Goal: Task Accomplishment & Management: Manage account settings

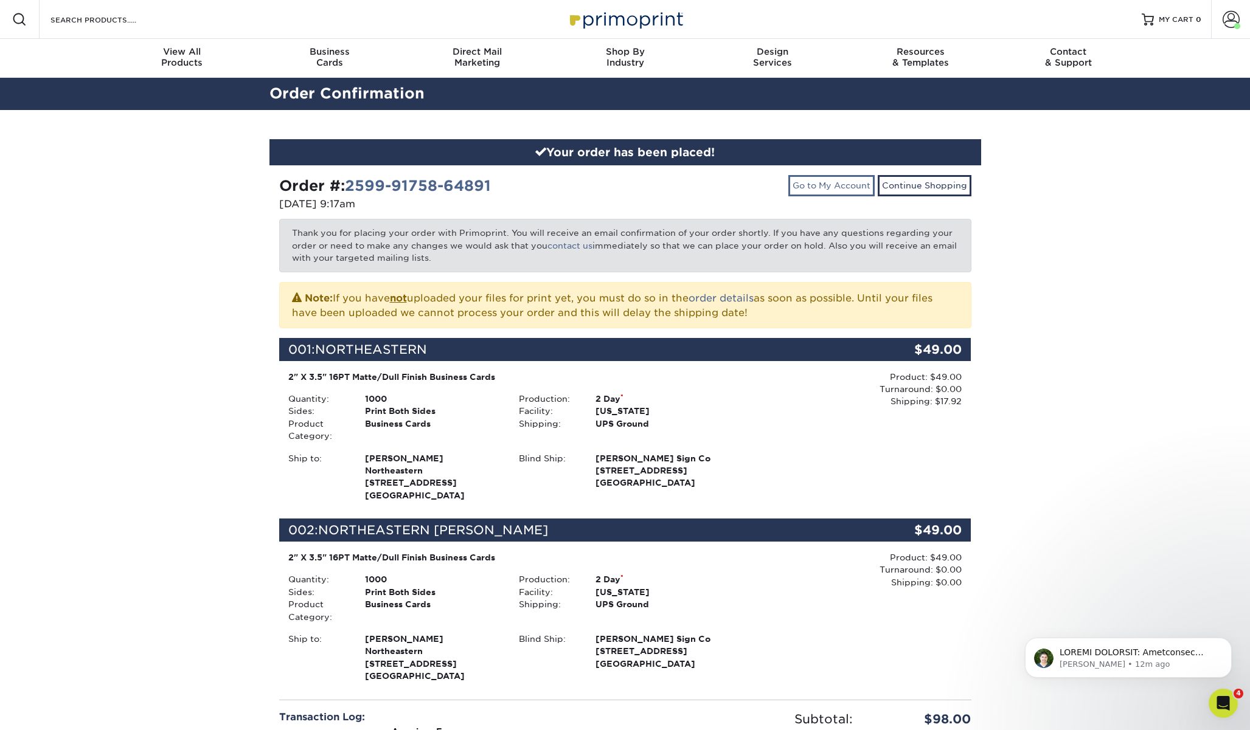
drag, startPoint x: 815, startPoint y: 183, endPoint x: 814, endPoint y: 175, distance: 8.0
click at [815, 182] on link "Go to My Account" at bounding box center [831, 185] width 86 height 21
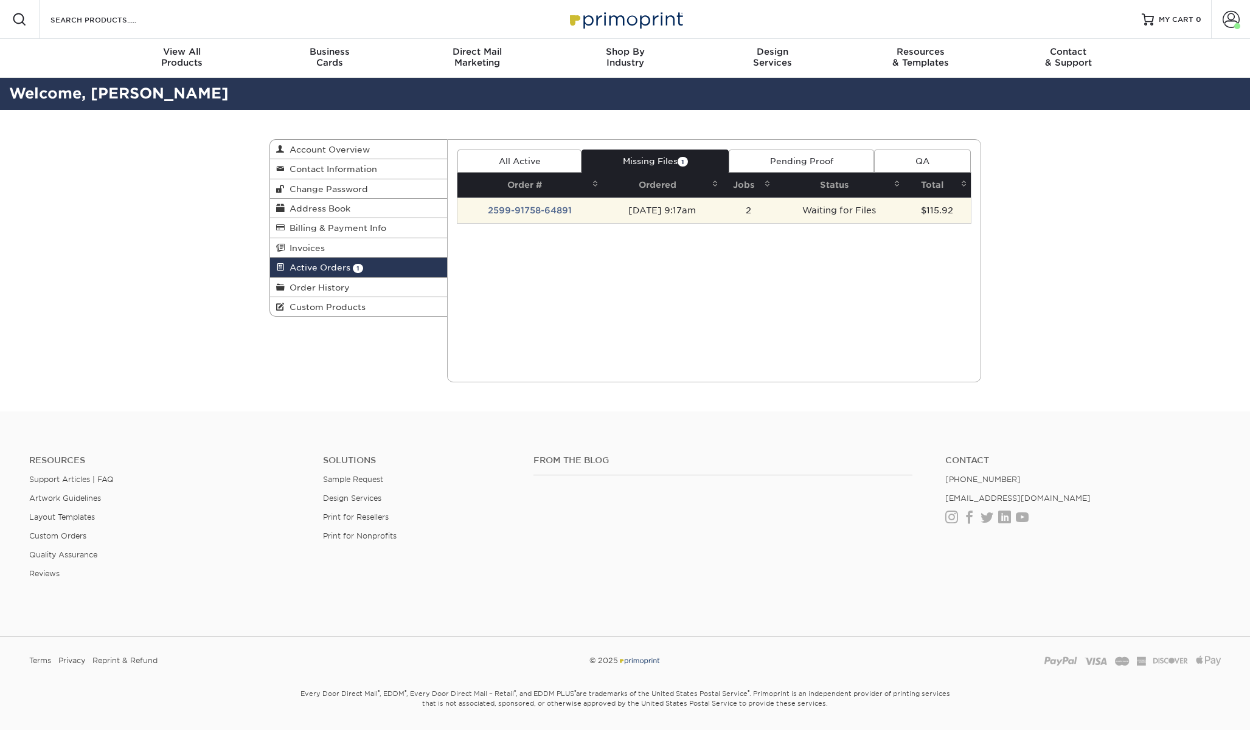
click at [525, 210] on td "2599-91758-64891" at bounding box center [529, 211] width 145 height 26
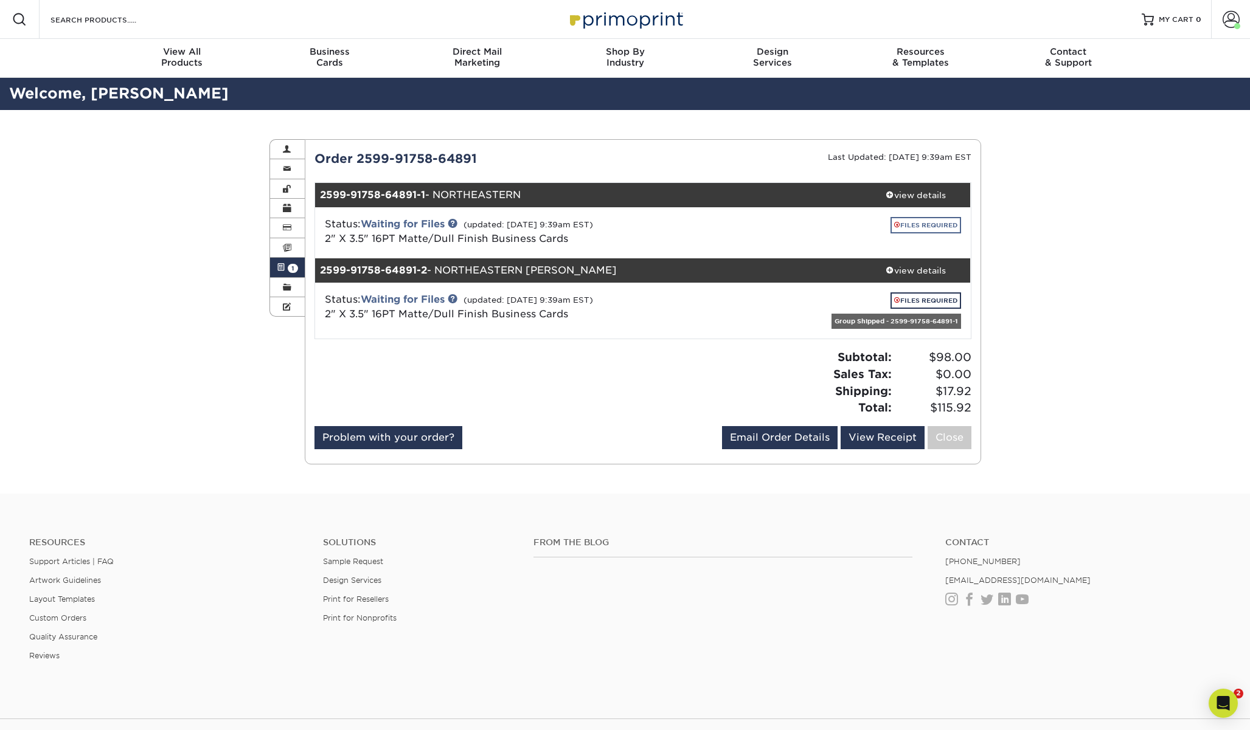
click at [934, 221] on link "FILES REQUIRED" at bounding box center [925, 225] width 71 height 16
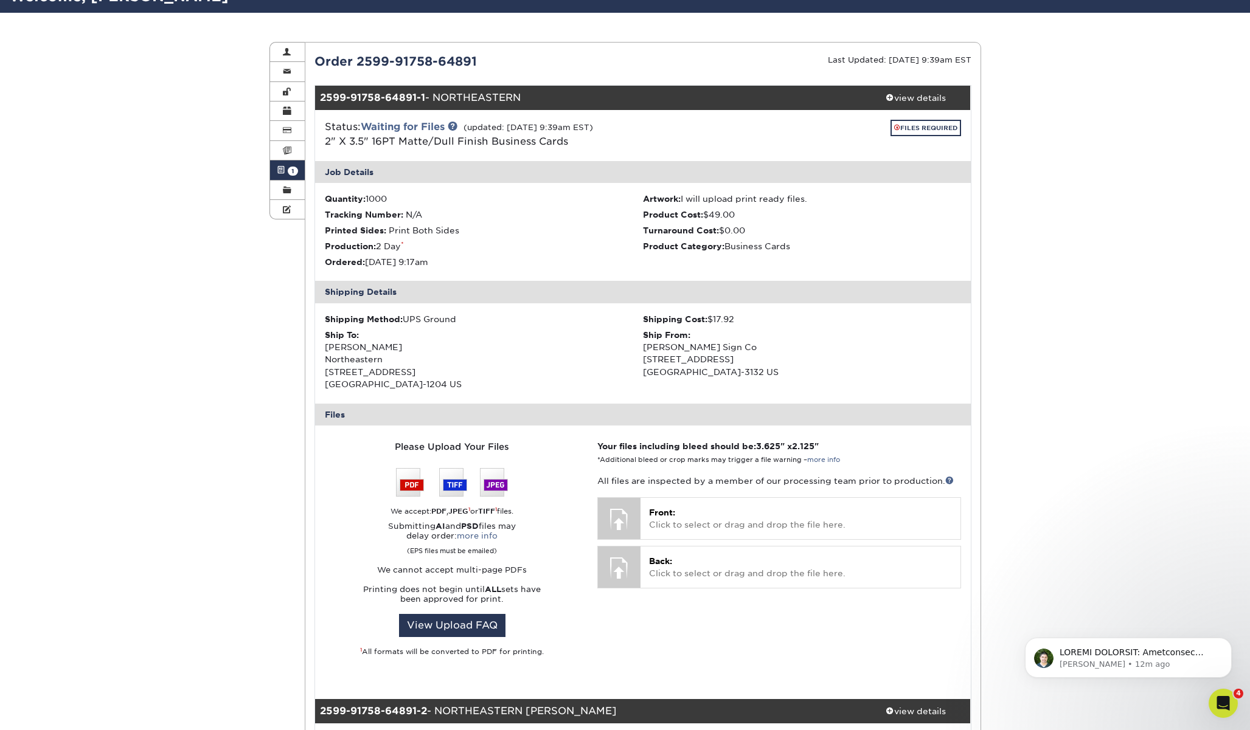
scroll to position [226, 0]
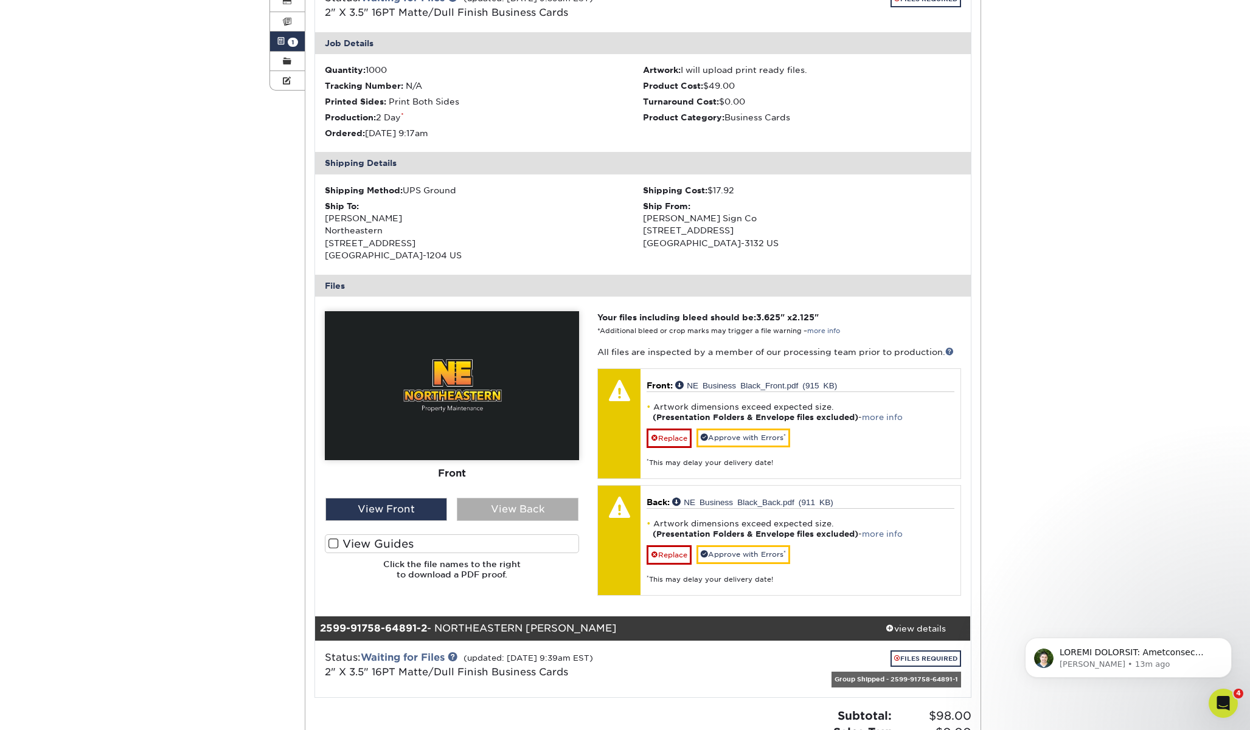
click at [496, 515] on div "View Back" at bounding box center [518, 509] width 122 height 23
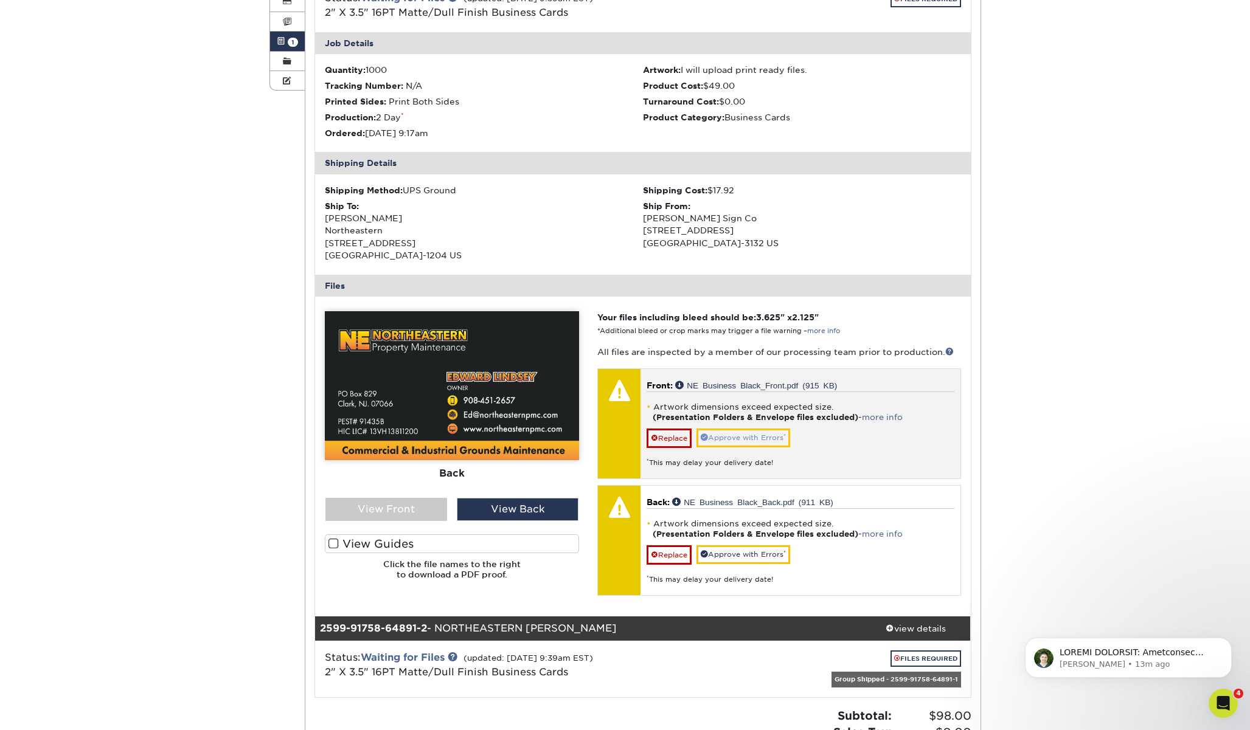
click at [752, 448] on link "Approve with Errors *" at bounding box center [743, 438] width 94 height 19
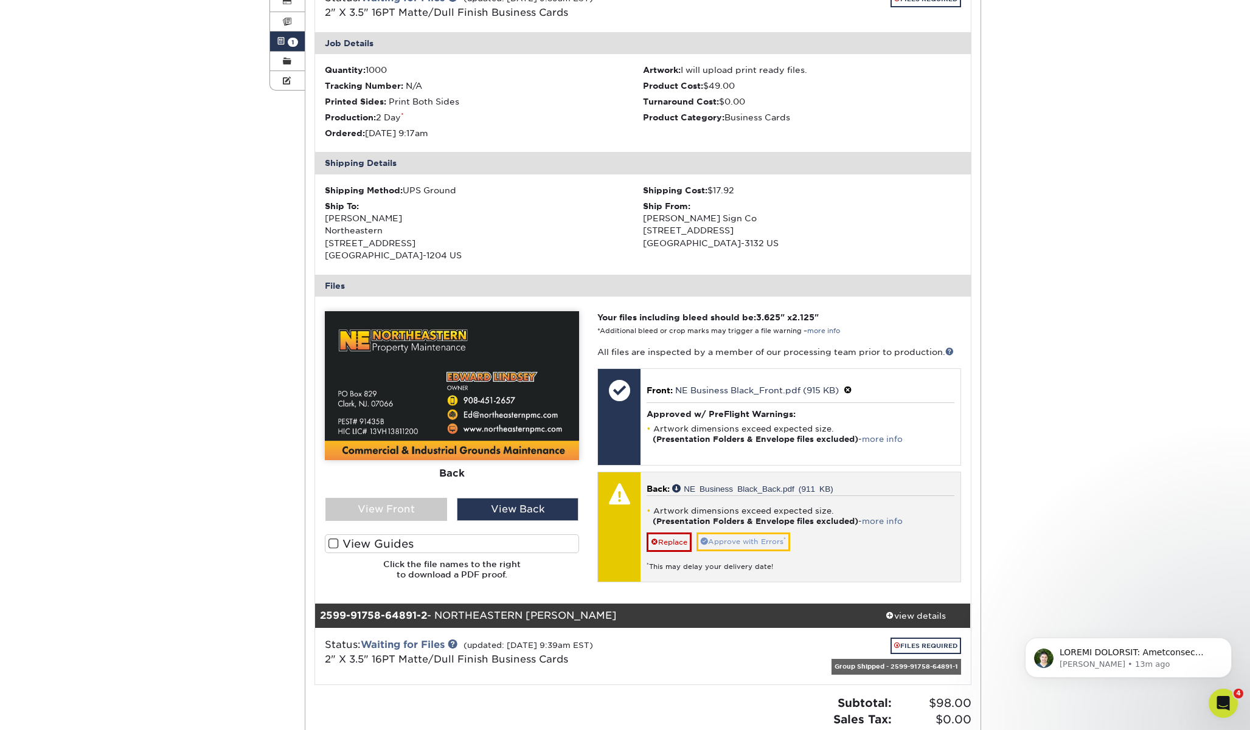
click at [739, 552] on link "Approve with Errors *" at bounding box center [743, 542] width 94 height 19
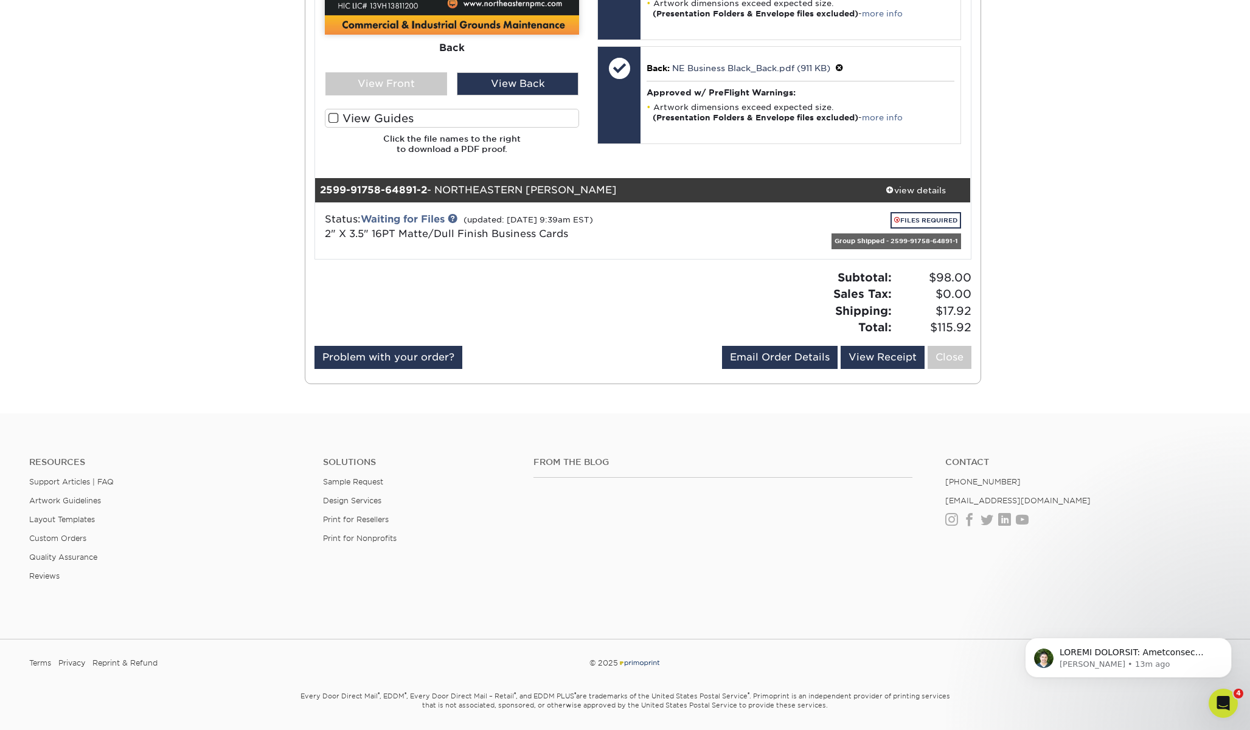
scroll to position [679, 0]
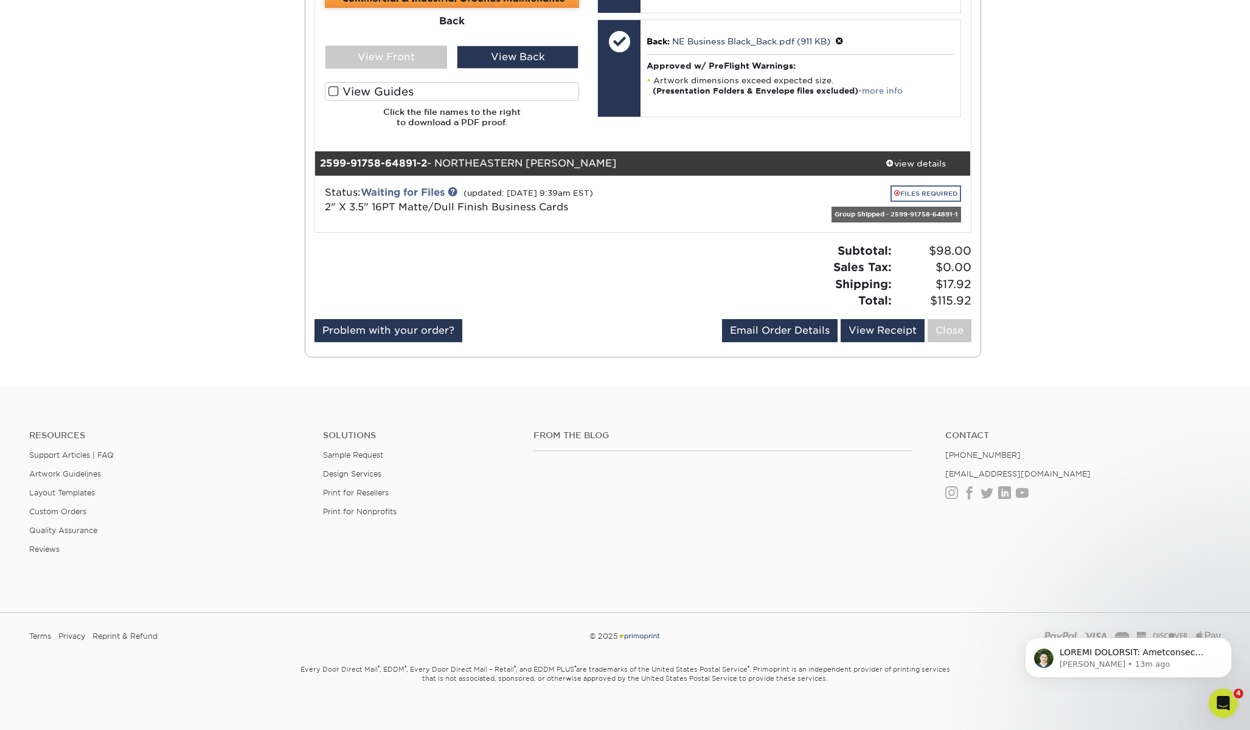
click at [927, 198] on link "FILES REQUIRED" at bounding box center [925, 193] width 71 height 16
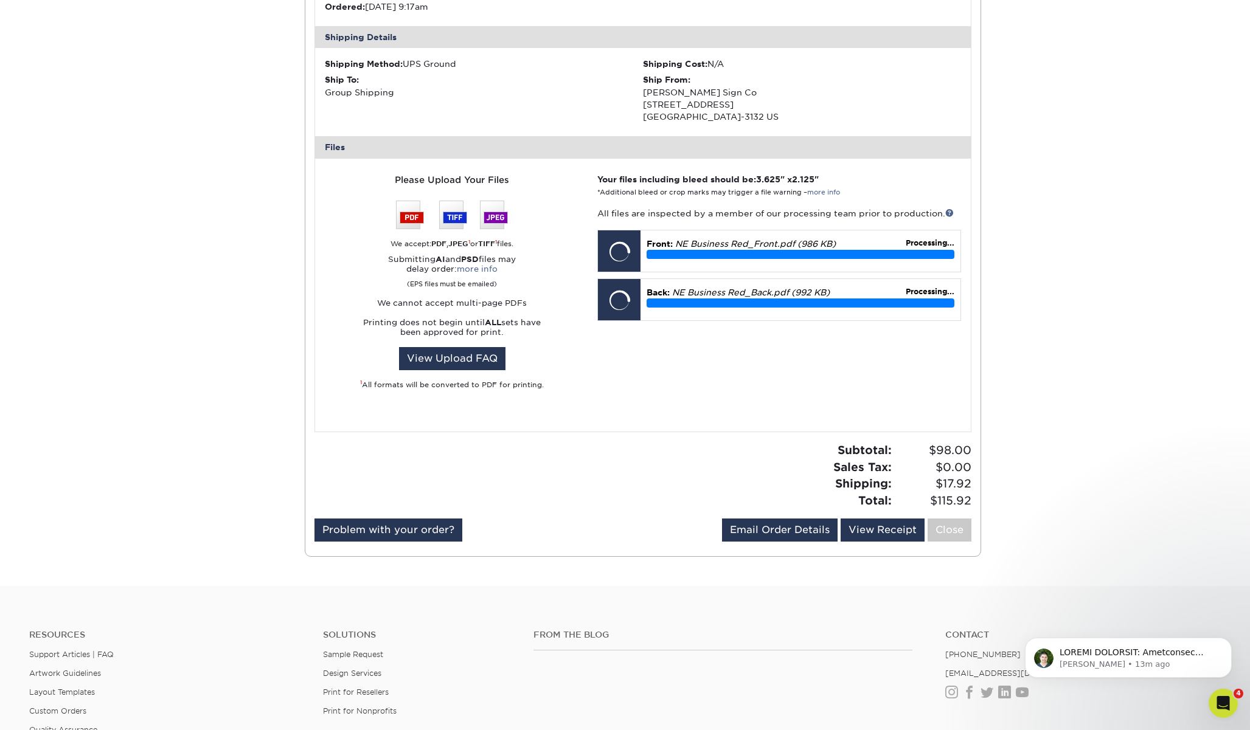
scroll to position [1124, 0]
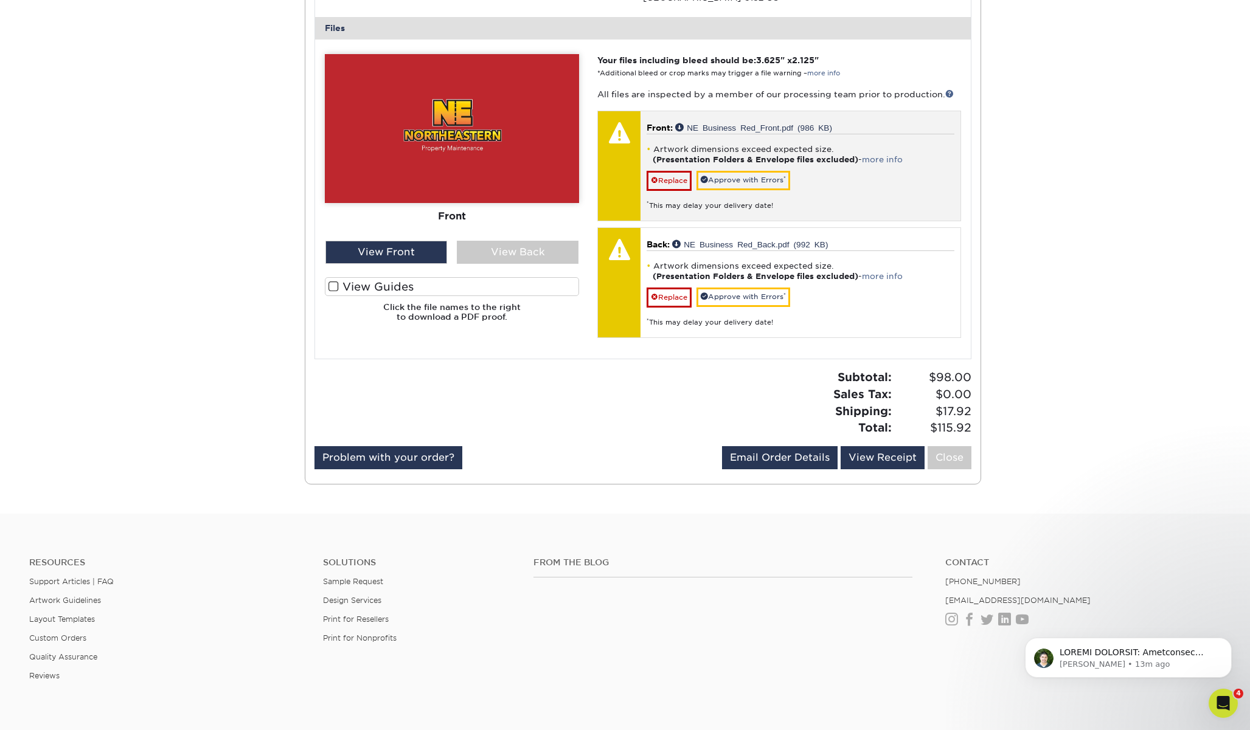
drag, startPoint x: 745, startPoint y: 204, endPoint x: 745, endPoint y: 216, distance: 12.8
click at [744, 190] on link "Approve with Errors *" at bounding box center [743, 180] width 94 height 19
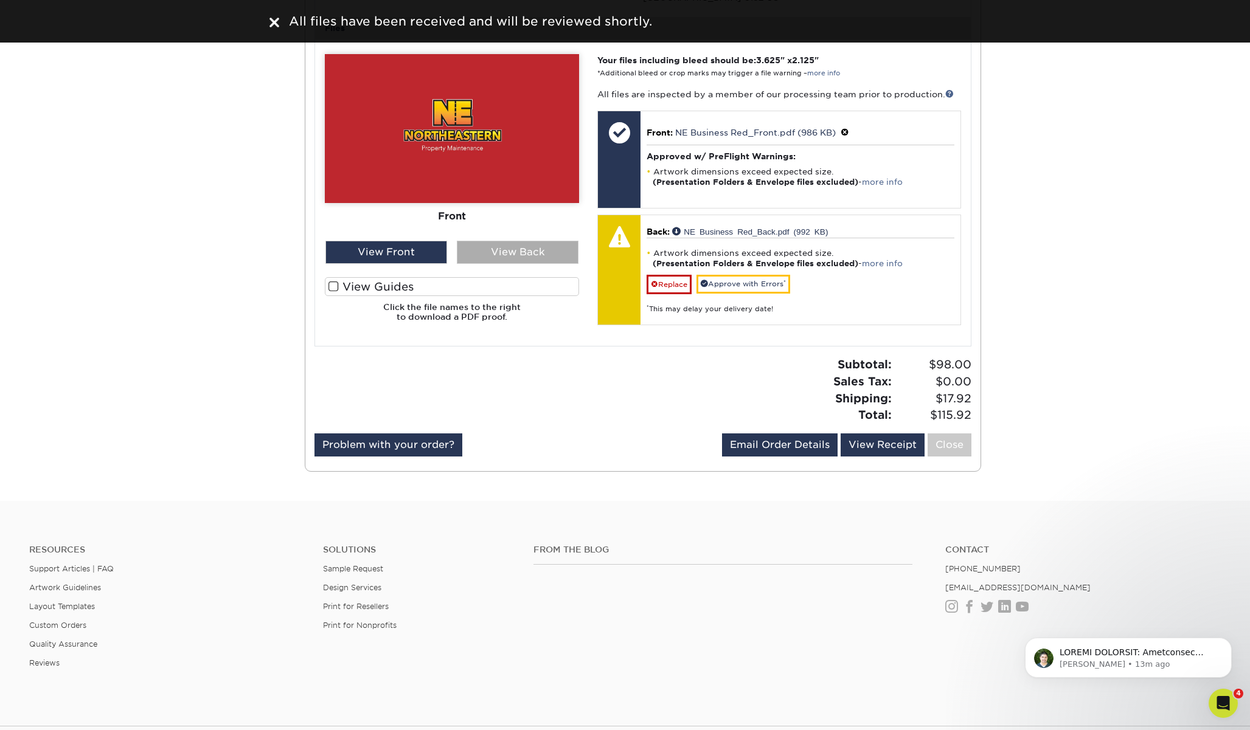
click at [516, 262] on div "View Back" at bounding box center [518, 252] width 122 height 23
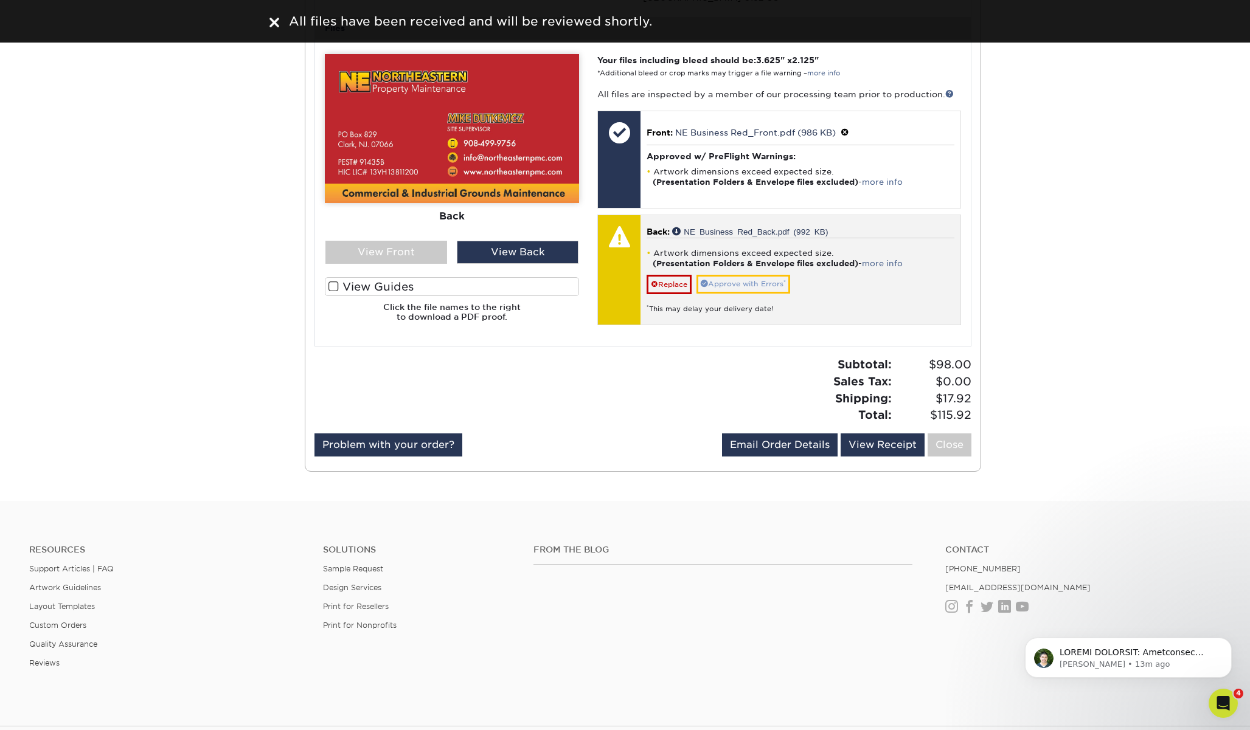
click at [744, 294] on link "Approve with Errors *" at bounding box center [743, 284] width 94 height 19
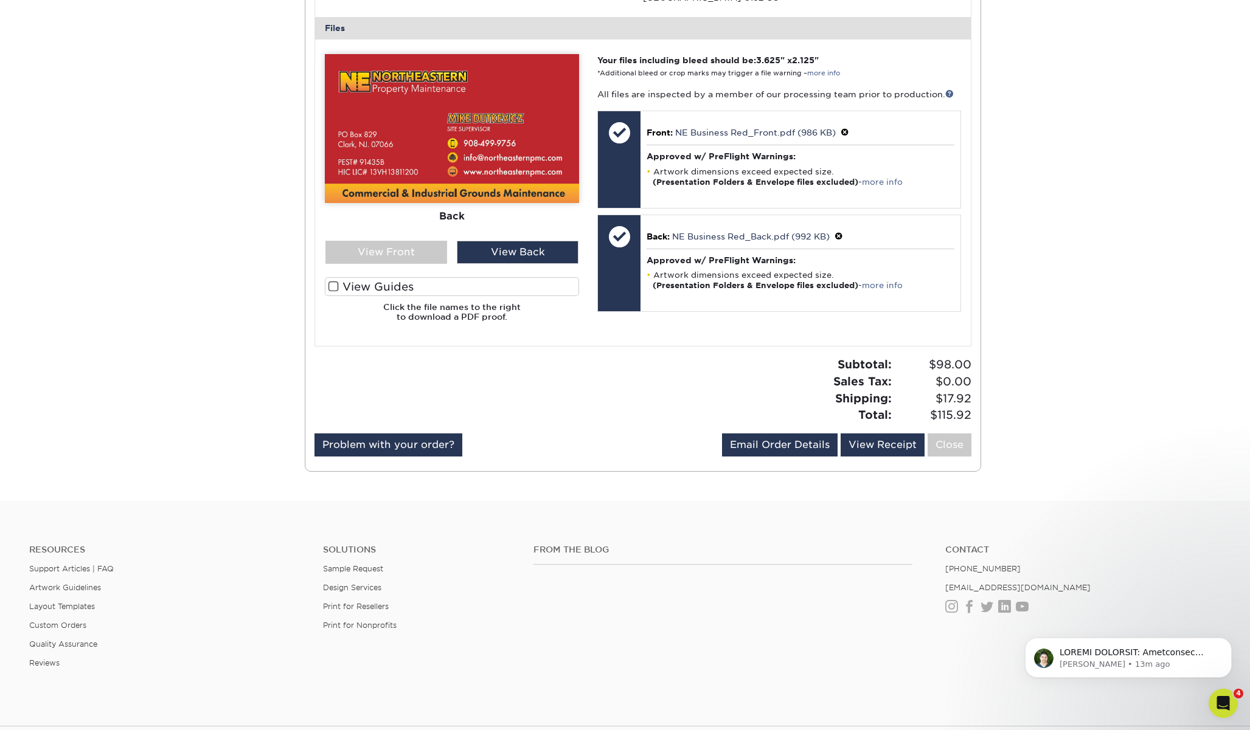
click at [1223, 703] on icon "Open Intercom Messenger" at bounding box center [1221, 702] width 20 height 20
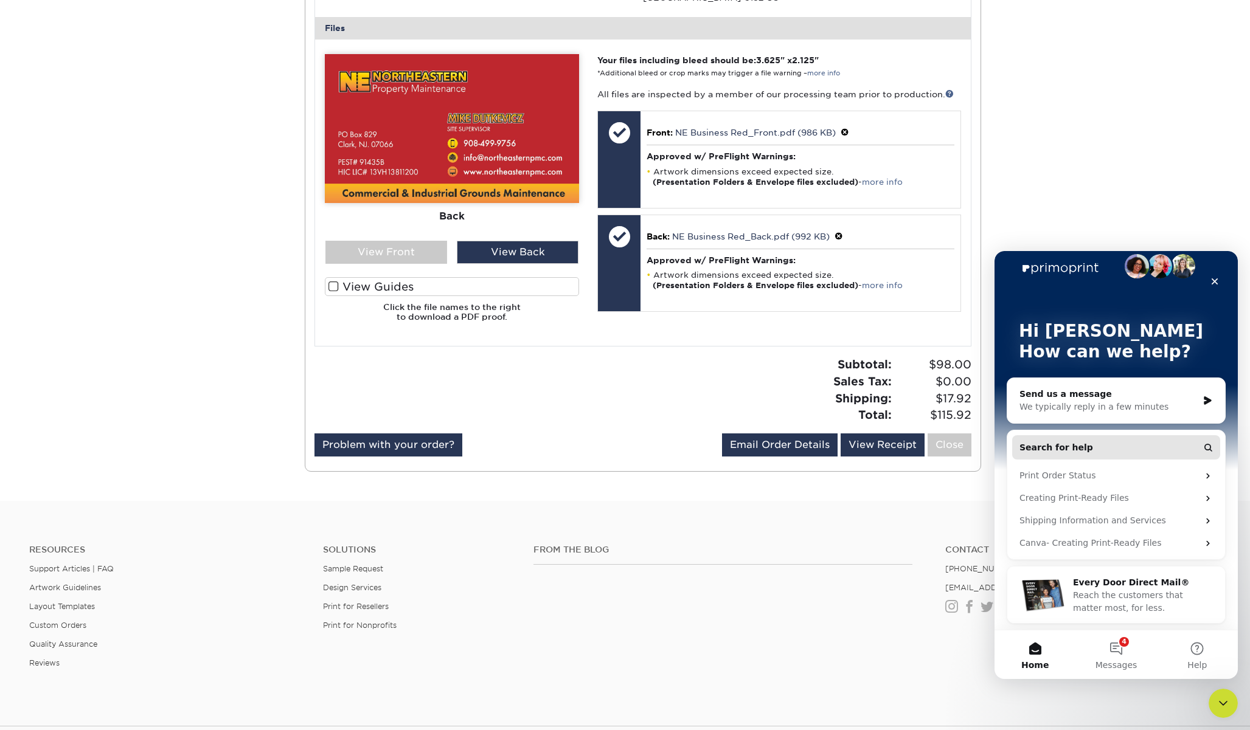
scroll to position [0, 0]
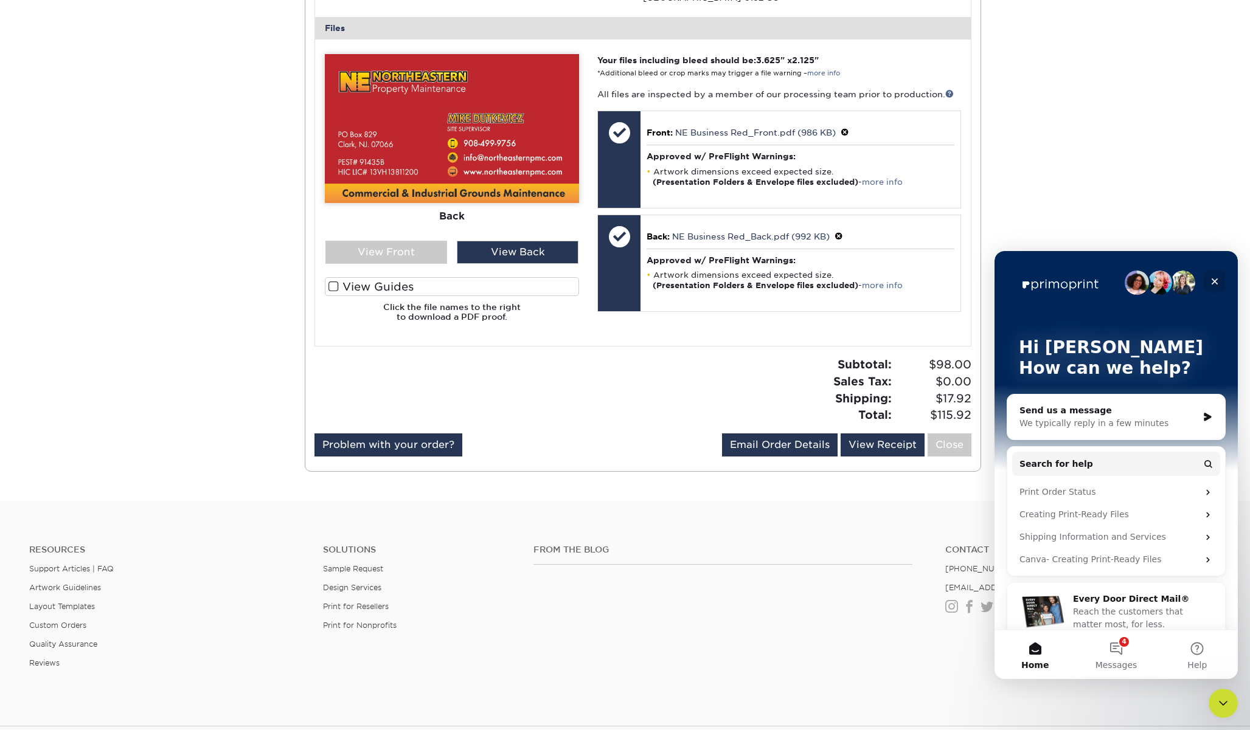
click at [1212, 280] on icon "Close" at bounding box center [1214, 282] width 10 height 10
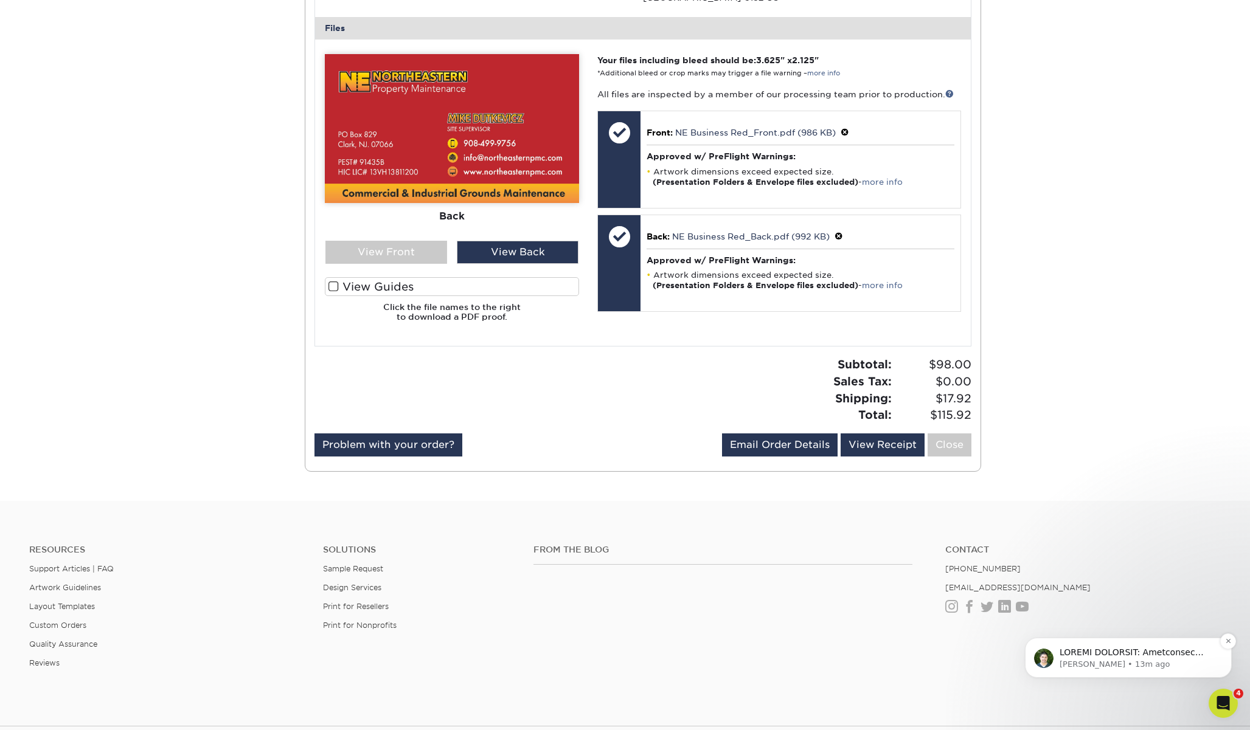
click at [1121, 660] on div "Matthew • 13m ago" at bounding box center [1137, 658] width 157 height 23
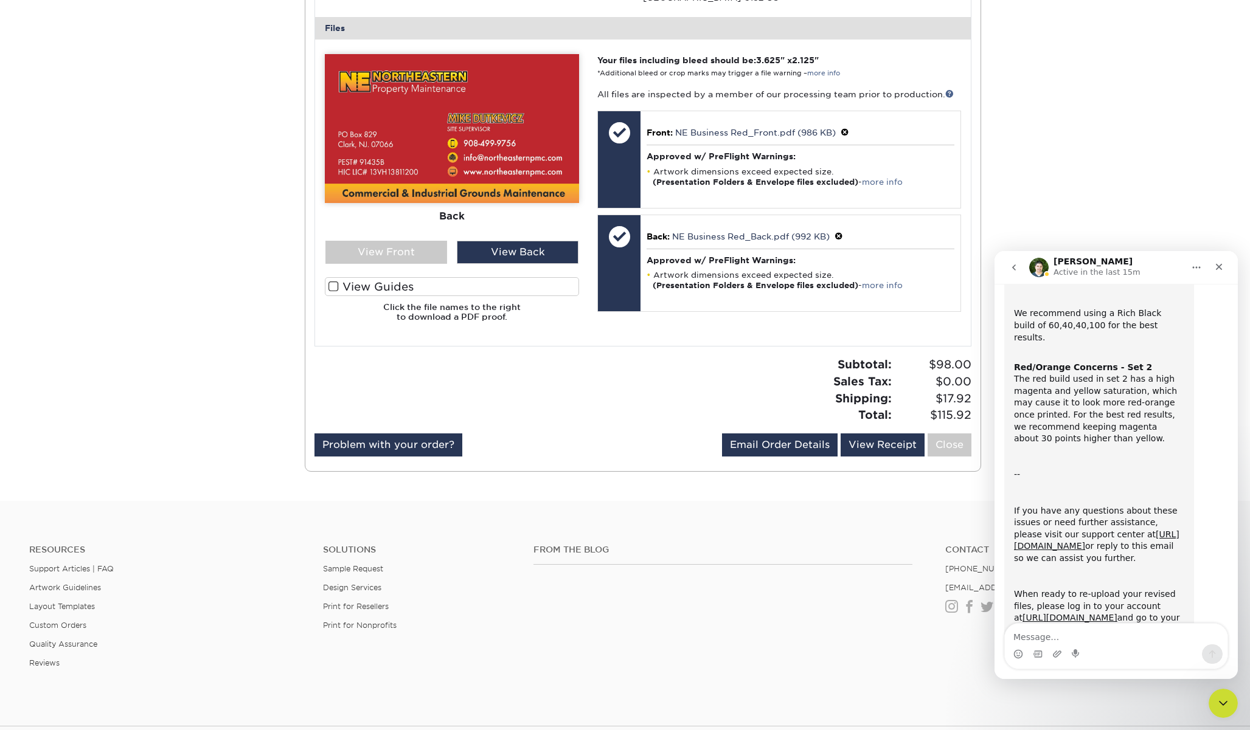
scroll to position [255, 0]
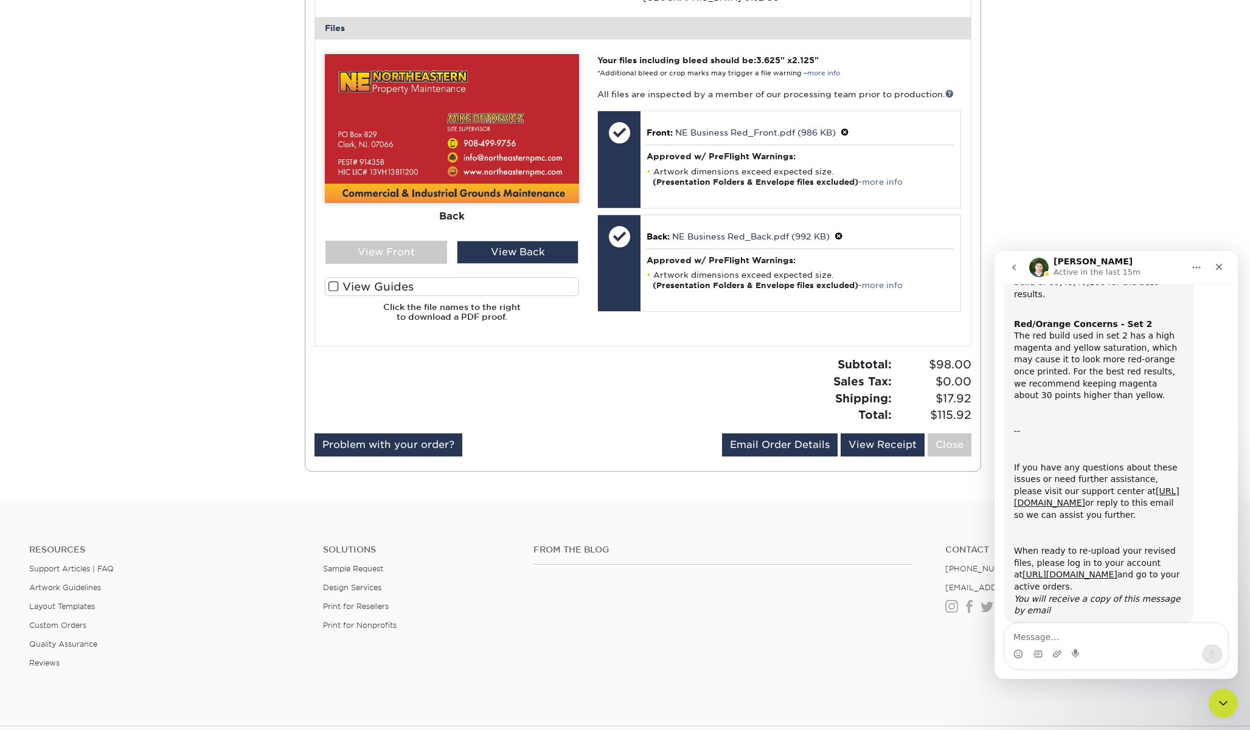
click at [1063, 645] on div "Intercom messenger" at bounding box center [1116, 654] width 223 height 19
click at [1053, 643] on textarea "Message…" at bounding box center [1116, 634] width 223 height 21
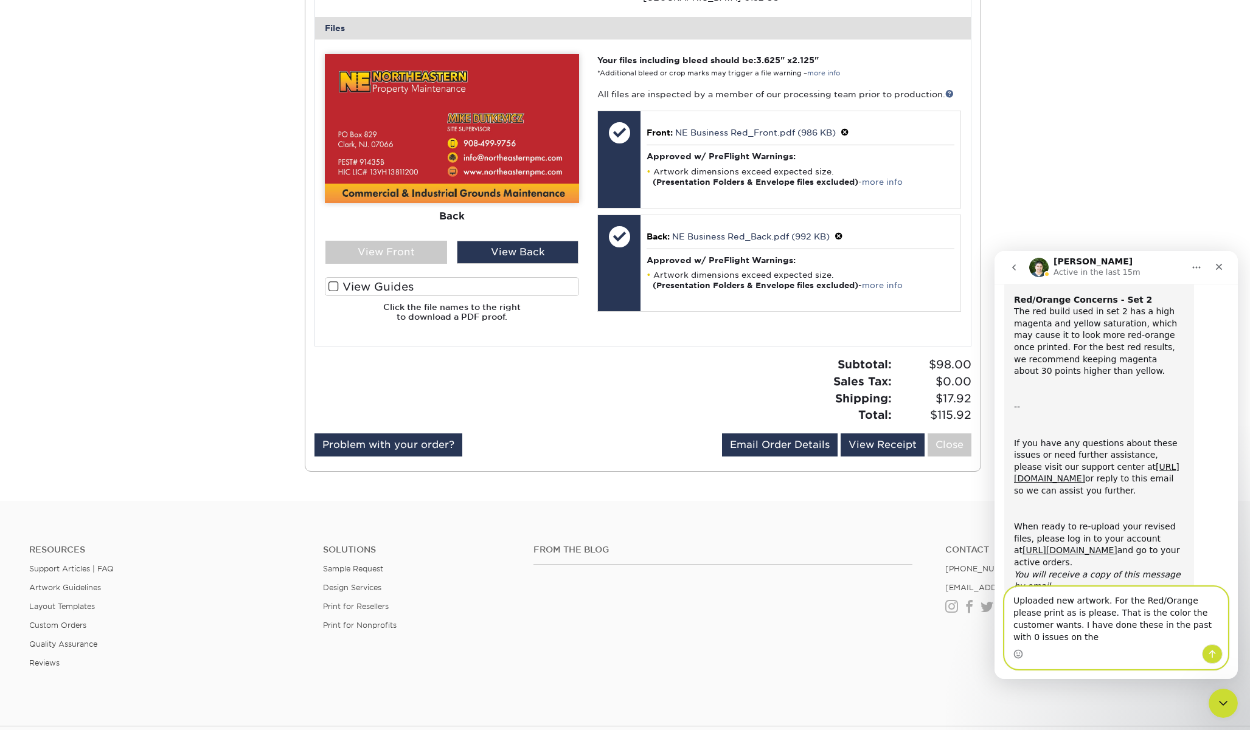
scroll to position [291, 0]
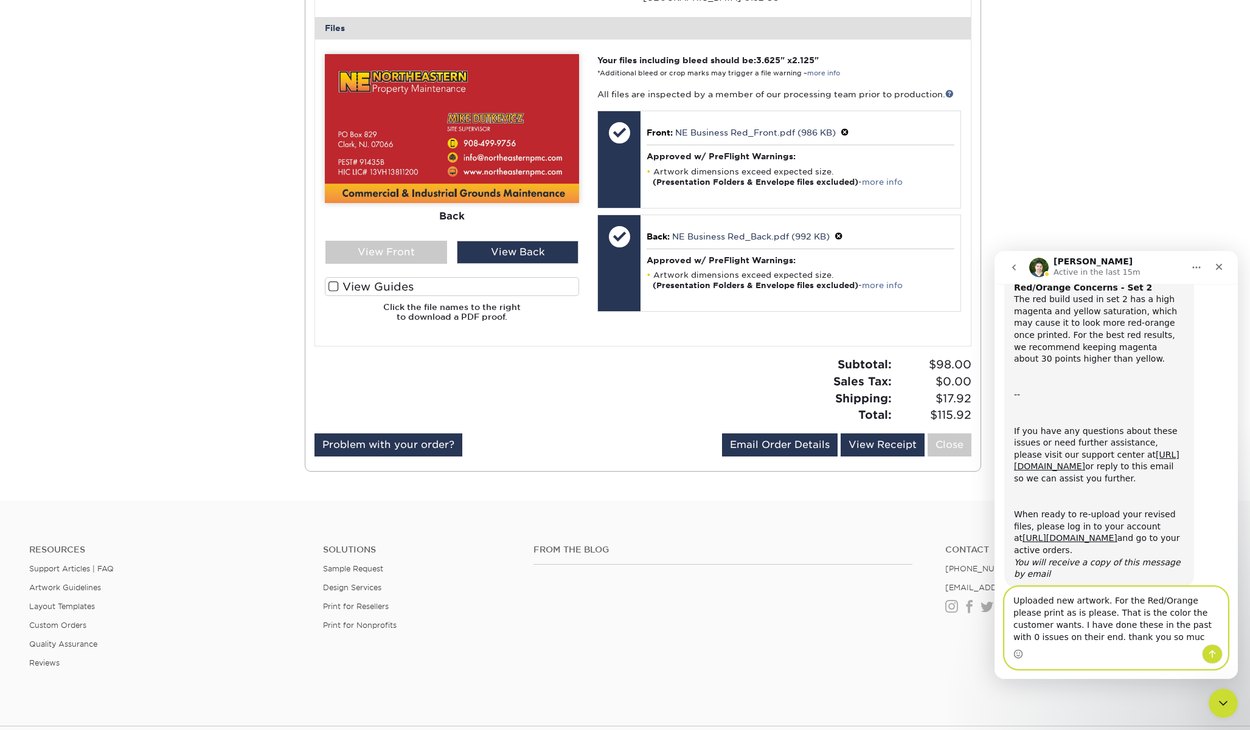
type textarea "Uploaded new artwork. For the Red/Orange please print as is please. That is the…"
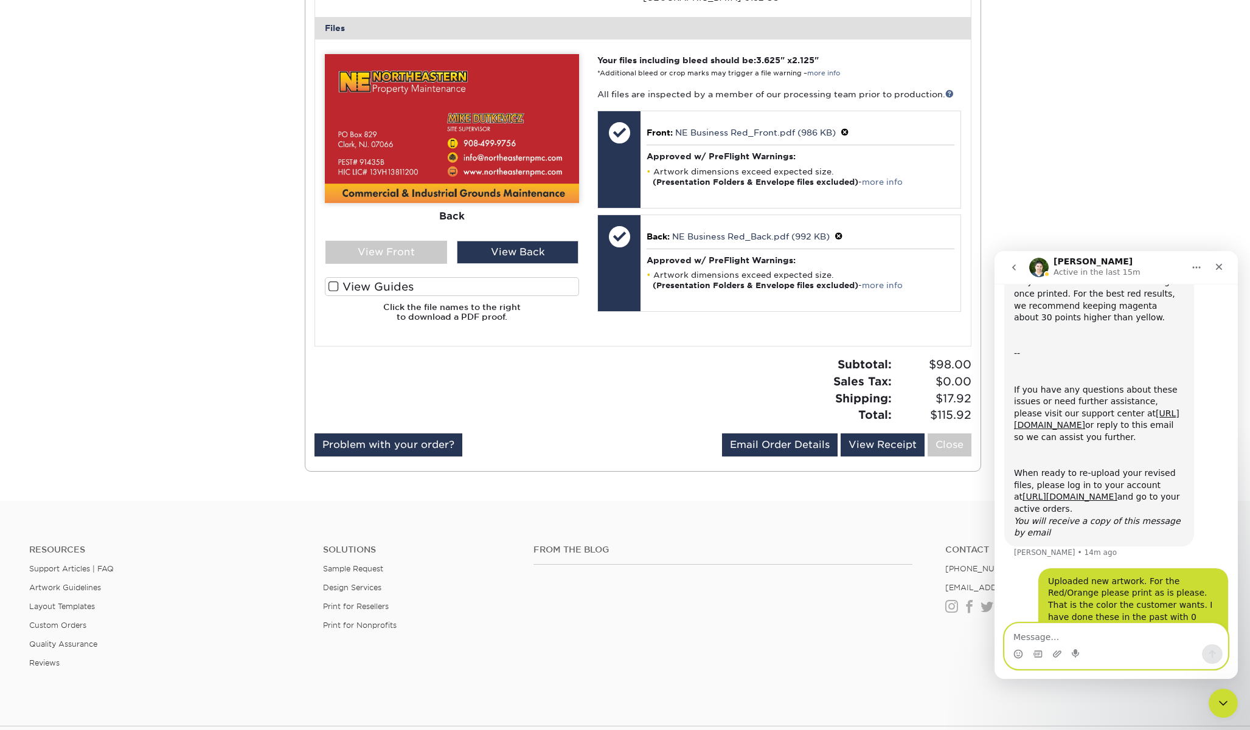
scroll to position [337, 0]
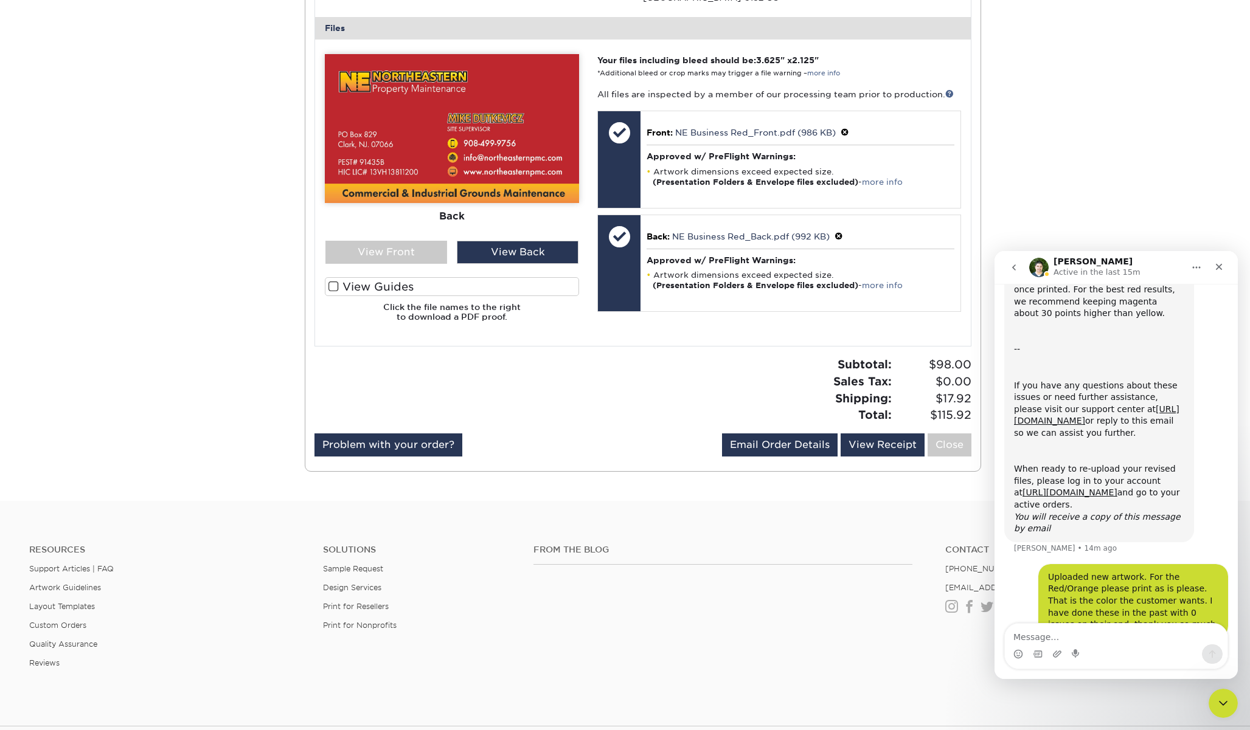
click at [1221, 266] on icon "Close" at bounding box center [1219, 267] width 10 height 10
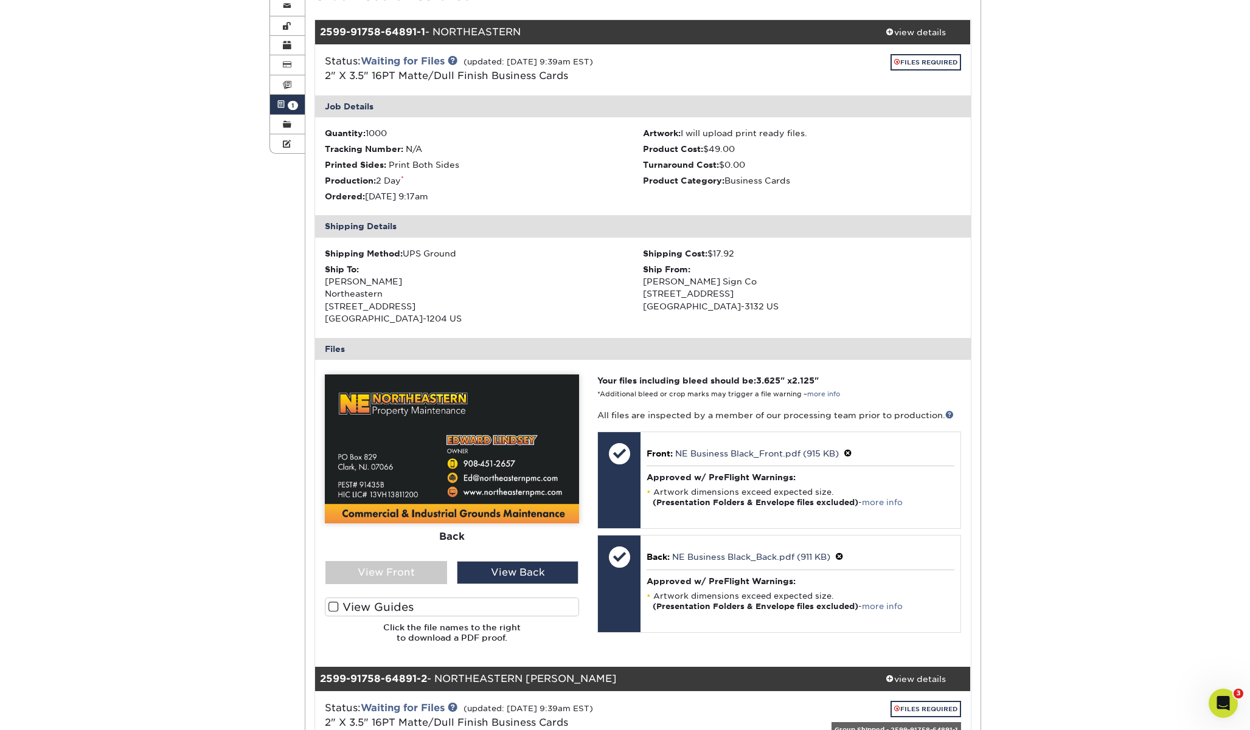
scroll to position [0, 0]
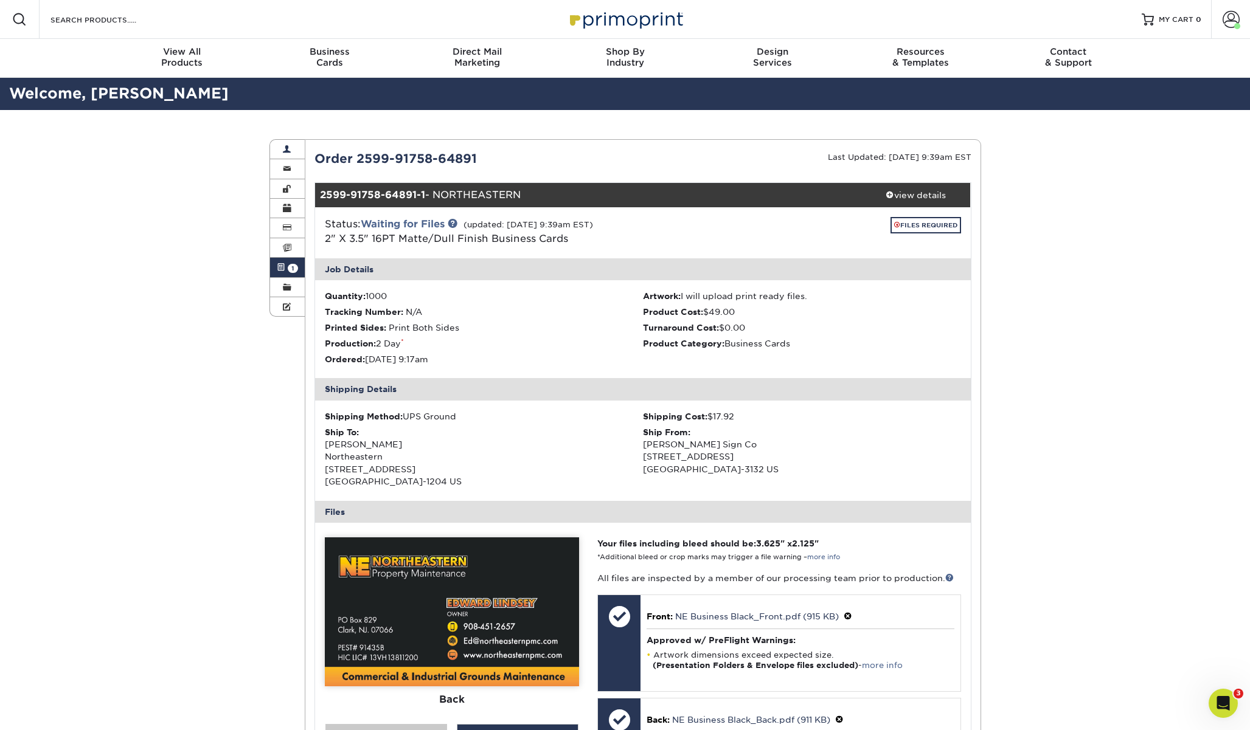
click at [288, 150] on span at bounding box center [287, 150] width 9 height 10
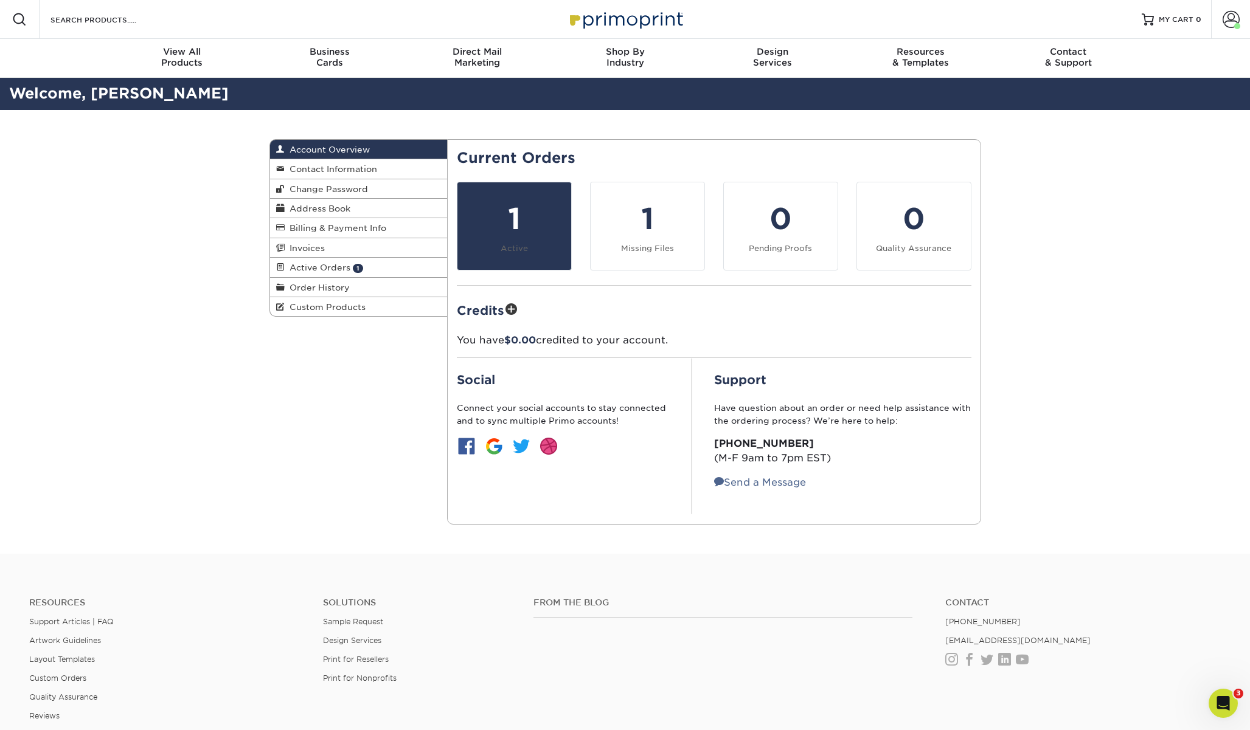
click at [515, 220] on div "1" at bounding box center [514, 219] width 99 height 44
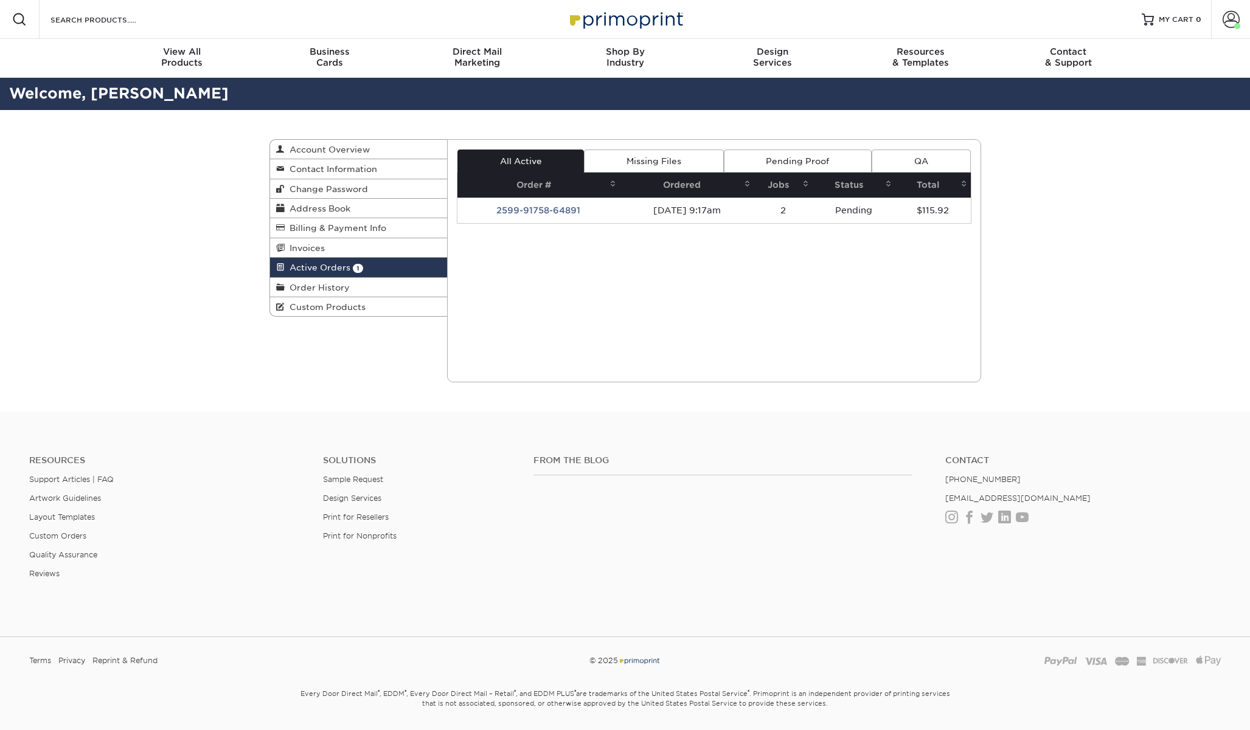
drag, startPoint x: 0, startPoint y: 0, endPoint x: 660, endPoint y: 232, distance: 699.2
click at [643, 224] on div "Current Orders 1 Active 0 Missing Files" at bounding box center [714, 260] width 534 height 243
click at [648, 155] on link "Missing Files" at bounding box center [653, 161] width 139 height 23
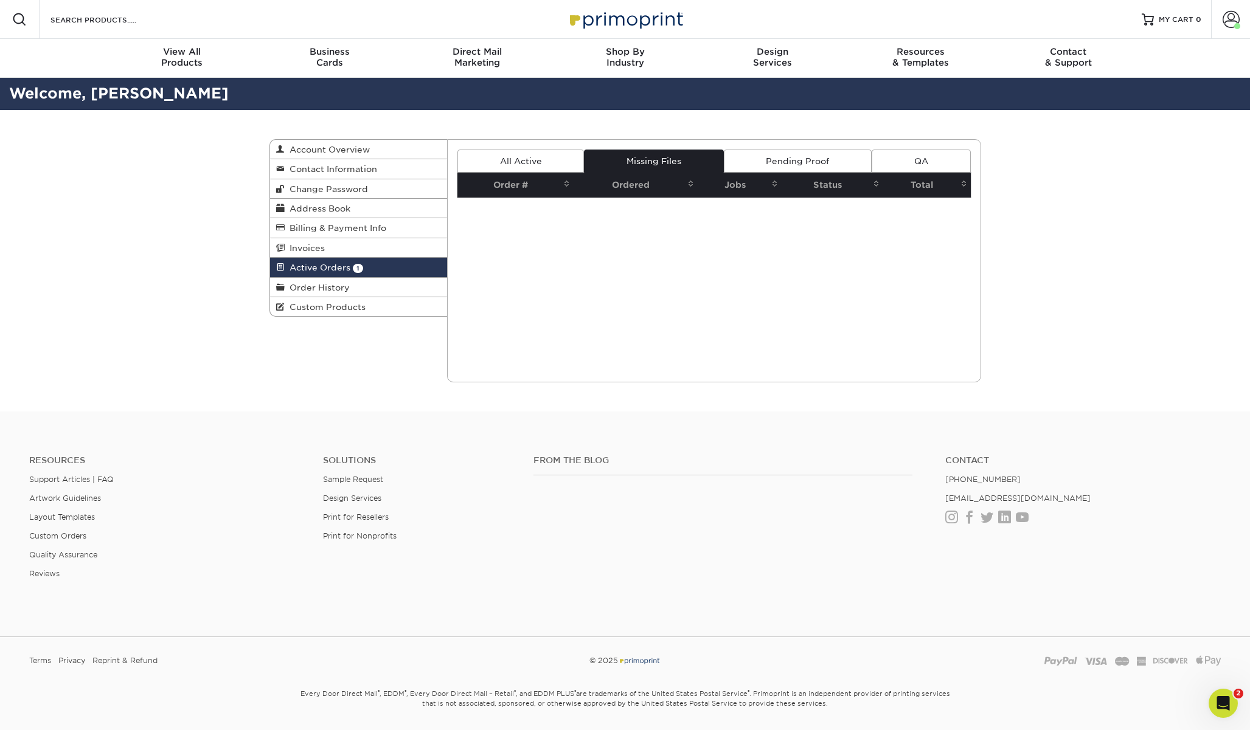
click at [619, 333] on div "Current Orders 1 Active 0 Missing Files" at bounding box center [714, 260] width 534 height 243
